Goal: Task Accomplishment & Management: Complete application form

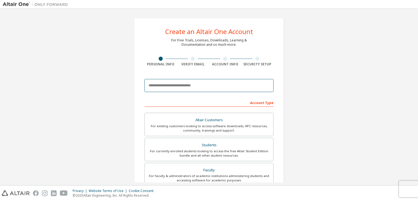
click at [168, 84] on input "email" at bounding box center [208, 85] width 129 height 13
type input "**********"
type input "********"
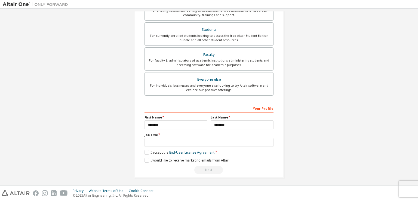
scroll to position [116, 0]
click at [166, 137] on input "text" at bounding box center [208, 141] width 129 height 9
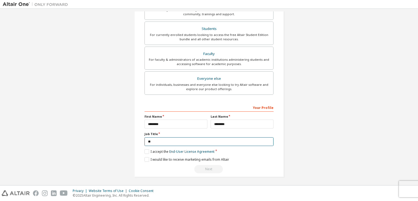
type input "*"
type input "**********"
click at [145, 149] on label "I accept the End-User License Agreement" at bounding box center [179, 151] width 70 height 5
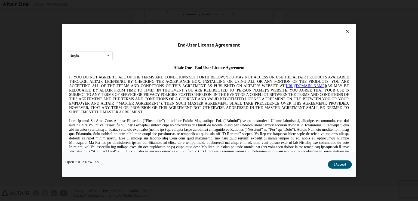
scroll to position [0, 0]
click at [332, 166] on button "I Accept" at bounding box center [340, 164] width 24 height 8
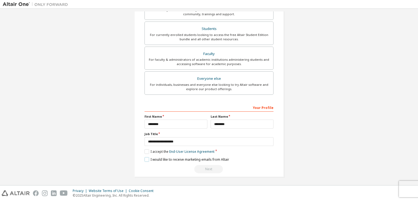
click at [146, 158] on label "I would like to receive marketing emails from Altair" at bounding box center [186, 159] width 85 height 5
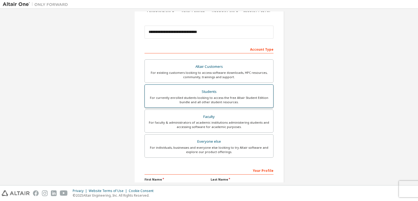
scroll to position [62, 0]
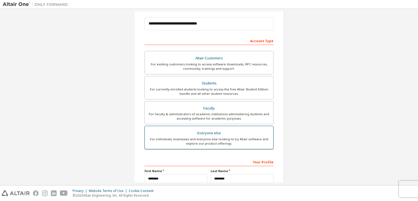
click at [178, 139] on div "For individuals, businesses and everyone else looking to try Altair software an…" at bounding box center [209, 141] width 122 height 9
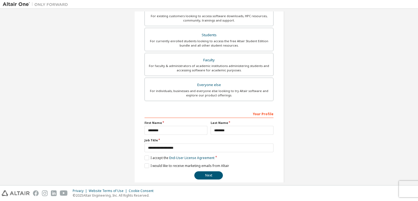
scroll to position [116, 0]
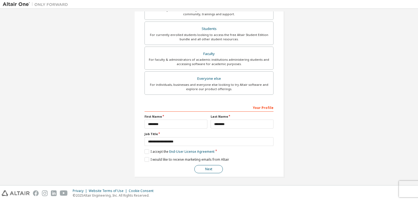
click at [198, 166] on button "Next" at bounding box center [208, 169] width 29 height 8
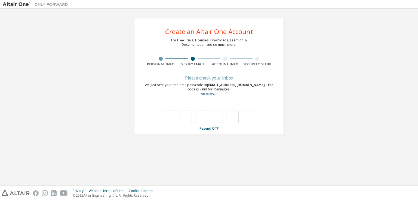
scroll to position [0, 0]
type input "*"
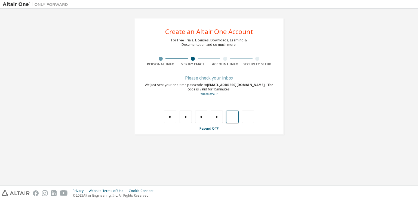
type input "*"
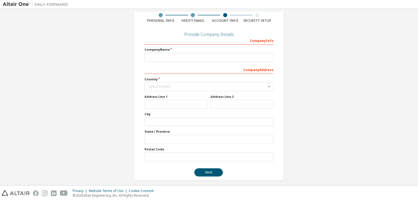
scroll to position [47, 0]
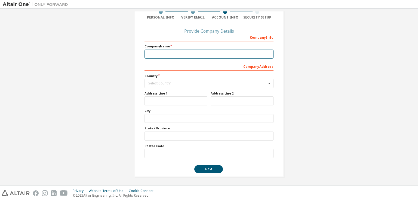
click at [167, 53] on input "text" at bounding box center [208, 53] width 129 height 9
click at [166, 80] on input "text" at bounding box center [209, 83] width 128 height 8
click at [119, 80] on div "Create an Altair One Account For Free Trials, Licenses, Downloads, Learning & D…" at bounding box center [209, 74] width 412 height 219
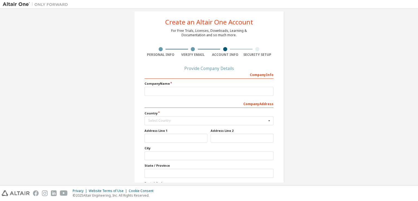
scroll to position [0, 0]
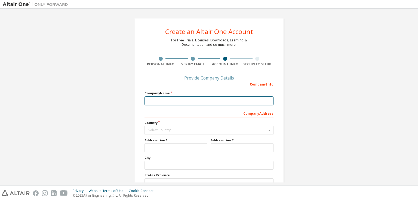
click at [148, 101] on input "text" at bounding box center [208, 100] width 129 height 9
click at [128, 90] on div "Create an Altair One Account For Free Trials, Licenses, Downloads, Learning & D…" at bounding box center [209, 120] width 163 height 219
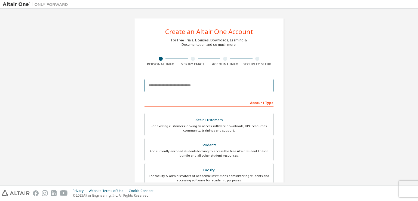
click at [175, 87] on input "email" at bounding box center [208, 85] width 129 height 13
type input "**********"
type input "********"
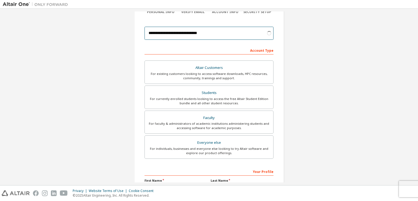
scroll to position [54, 0]
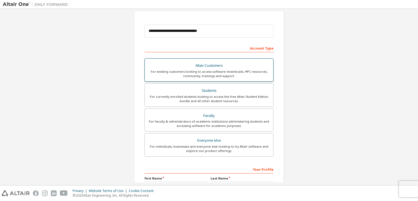
click at [148, 72] on div "For existing customers looking to access software downloads, HPC resources, com…" at bounding box center [209, 73] width 122 height 9
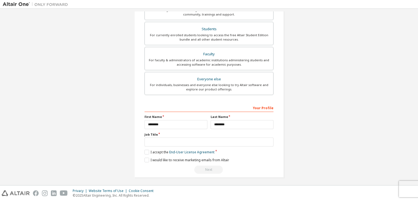
scroll to position [157, 0]
click at [155, 139] on input "text" at bounding box center [208, 141] width 129 height 9
